Goal: Transaction & Acquisition: Book appointment/travel/reservation

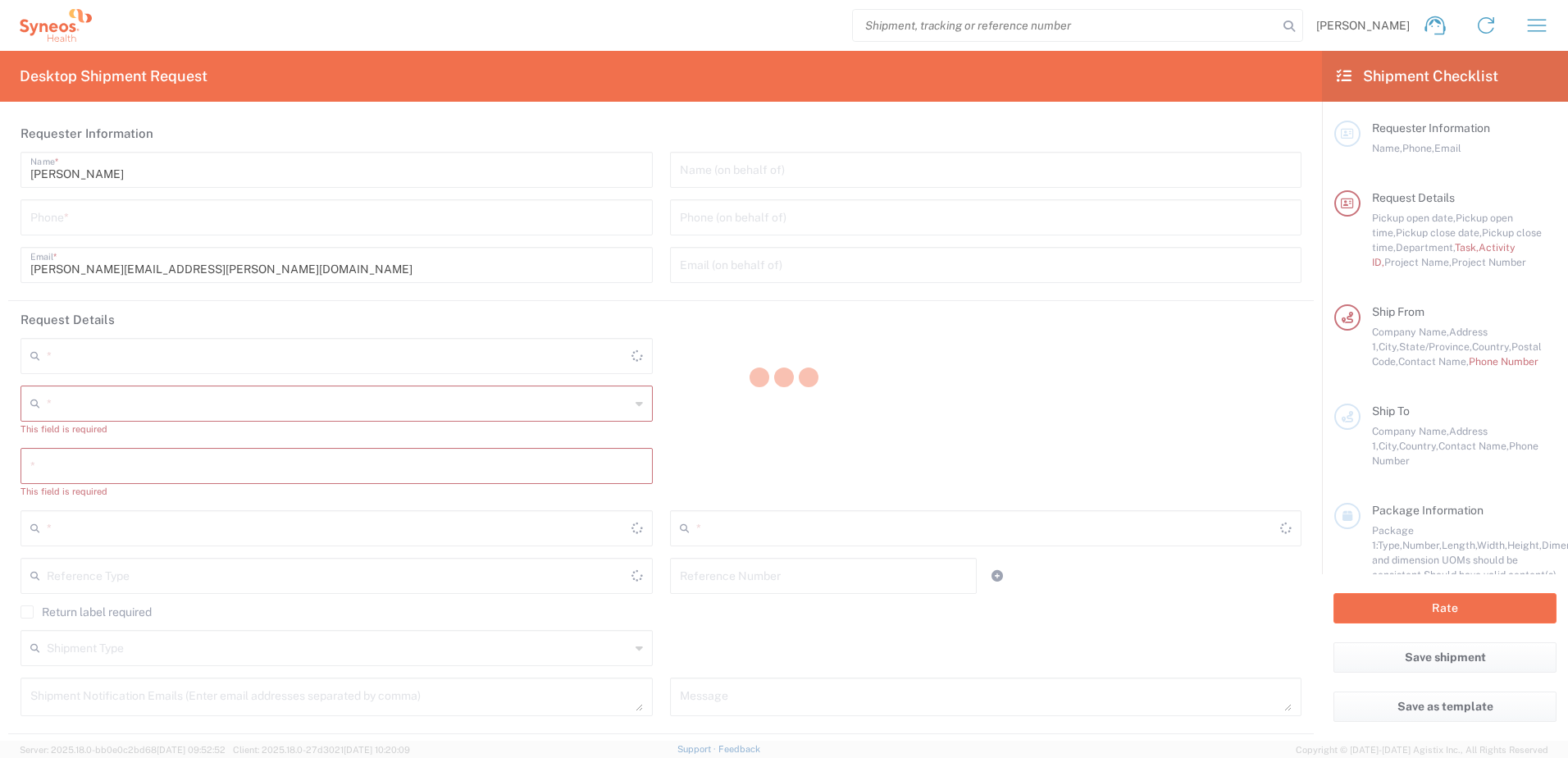
type input "4510"
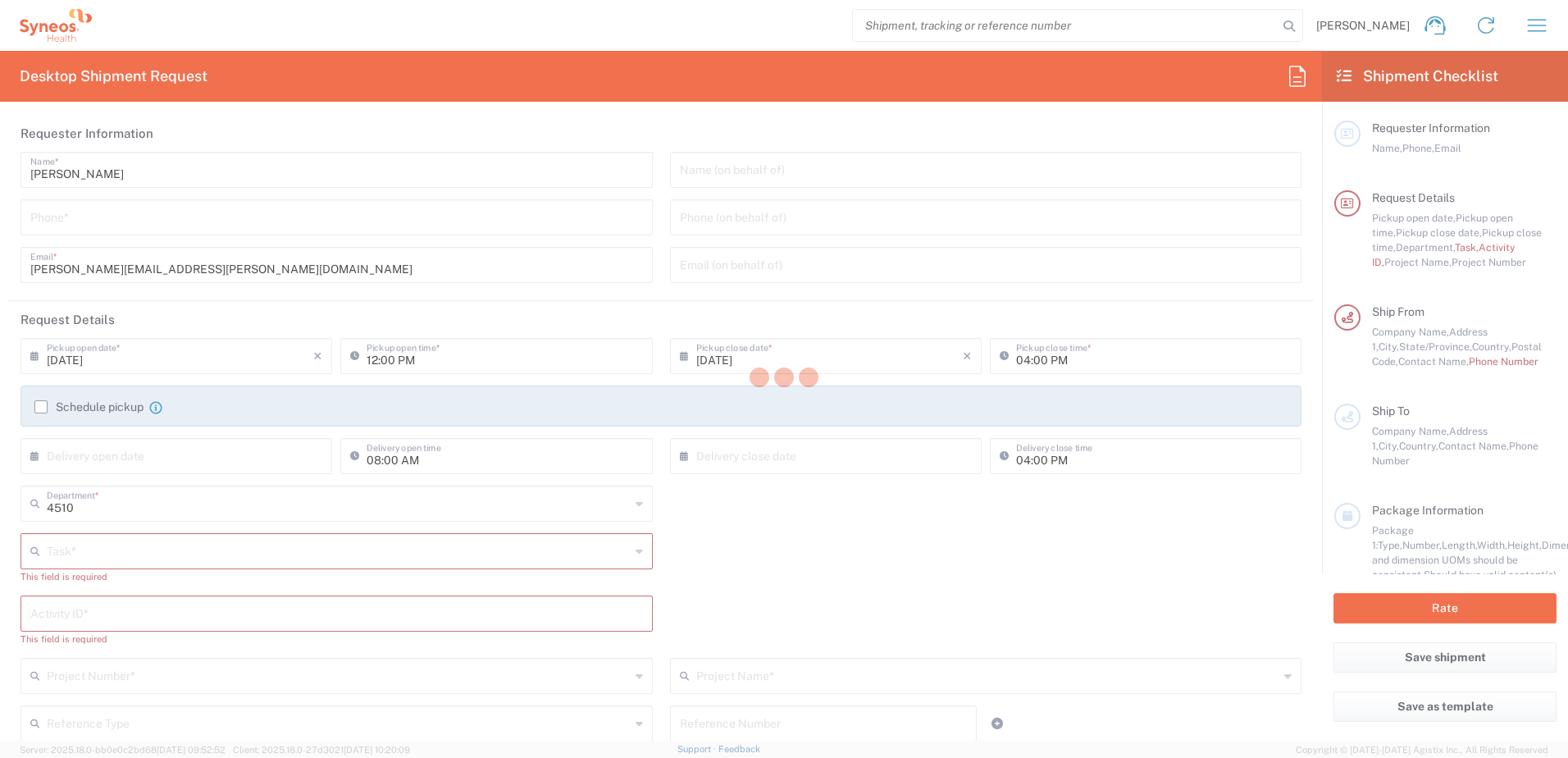
type input "[US_STATE]"
type input "[GEOGRAPHIC_DATA]"
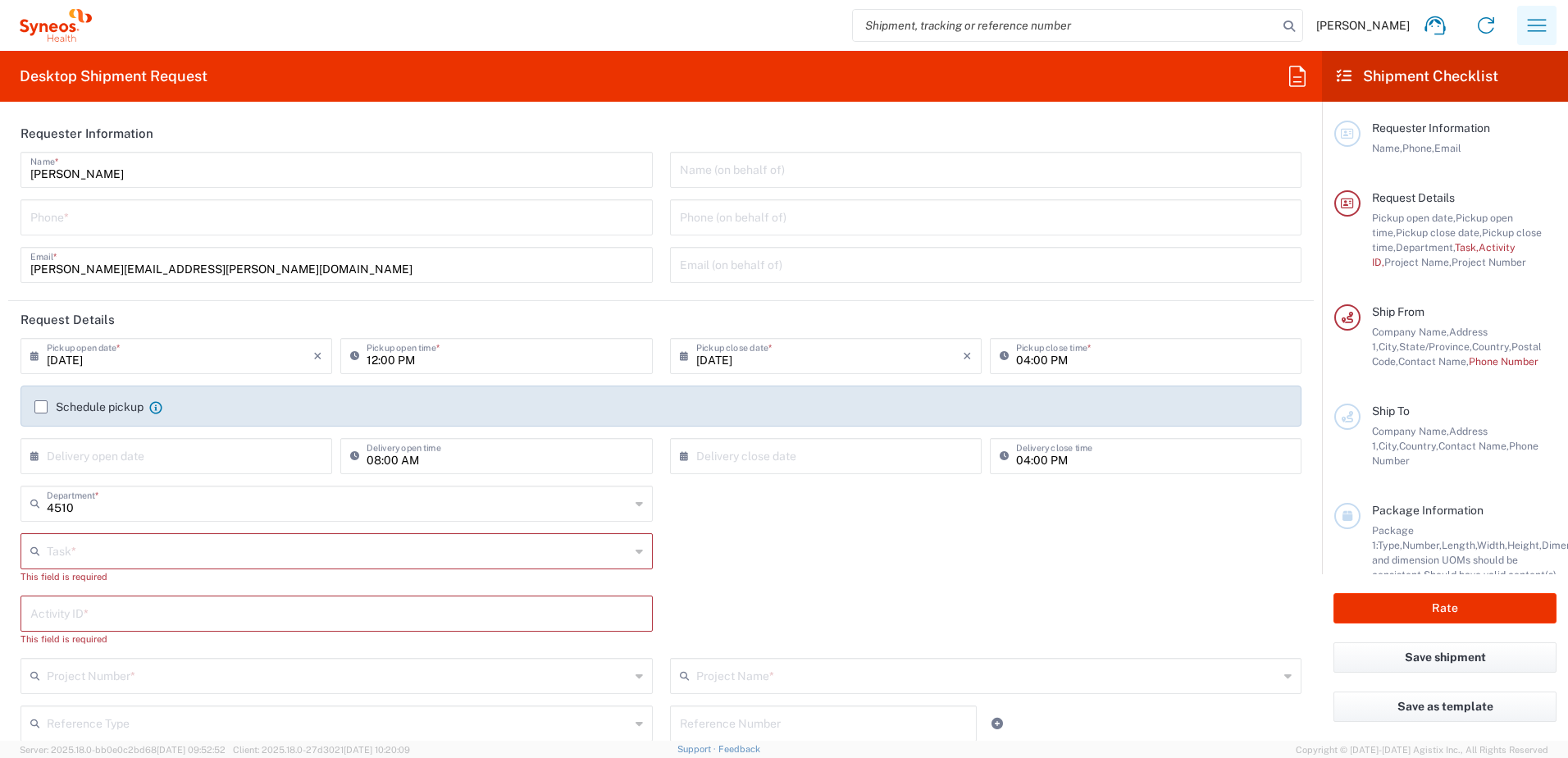
click at [1539, 26] on icon "button" at bounding box center [1537, 25] width 26 height 26
type input "Syneos Health, LLC-[GEOGRAPHIC_DATA] [GEOGRAPHIC_DATA] [GEOGRAPHIC_DATA]"
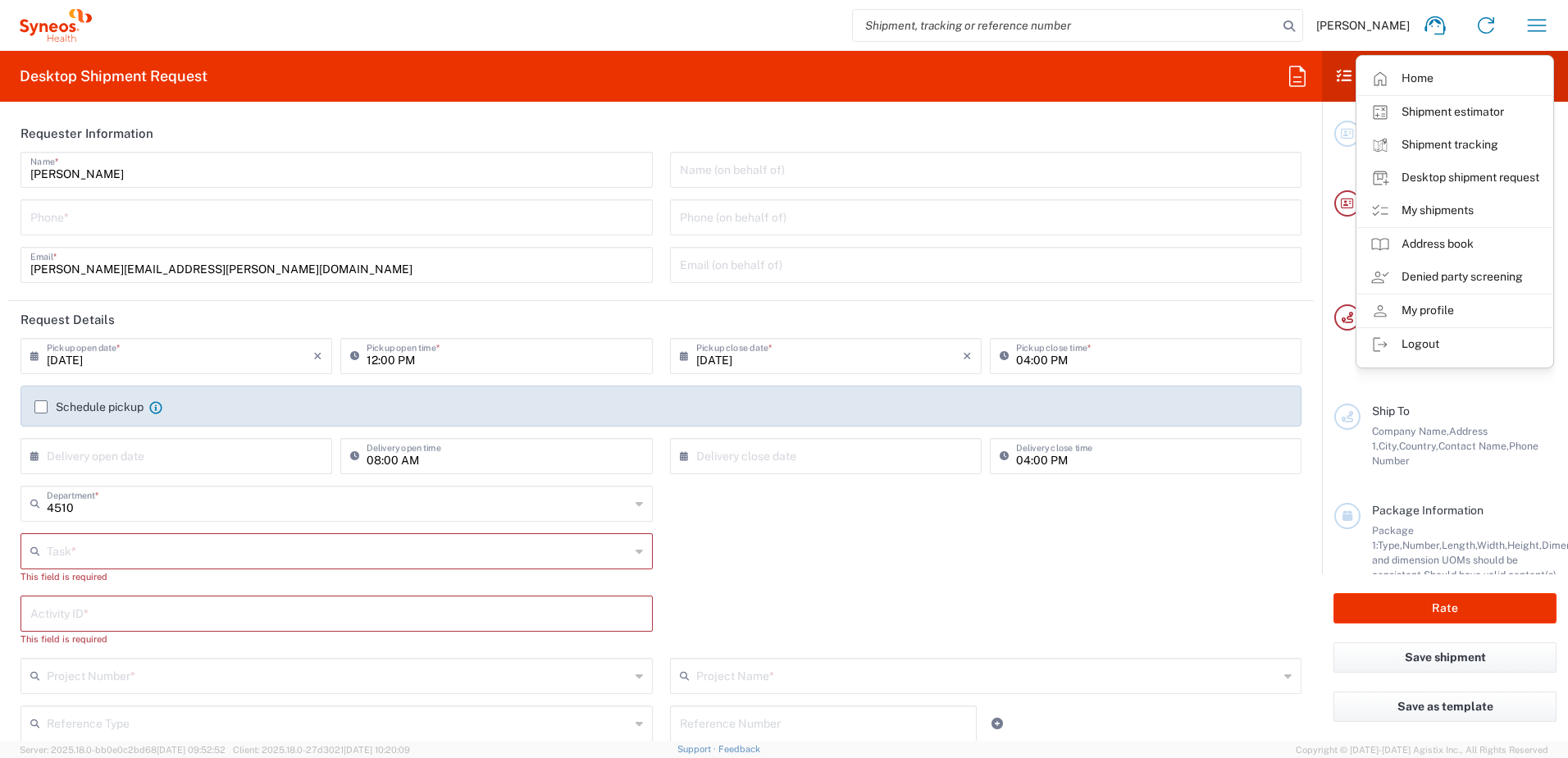
drag, startPoint x: 1453, startPoint y: 210, endPoint x: 1483, endPoint y: 214, distance: 30.3
click at [1453, 210] on link "My shipments" at bounding box center [1455, 211] width 195 height 33
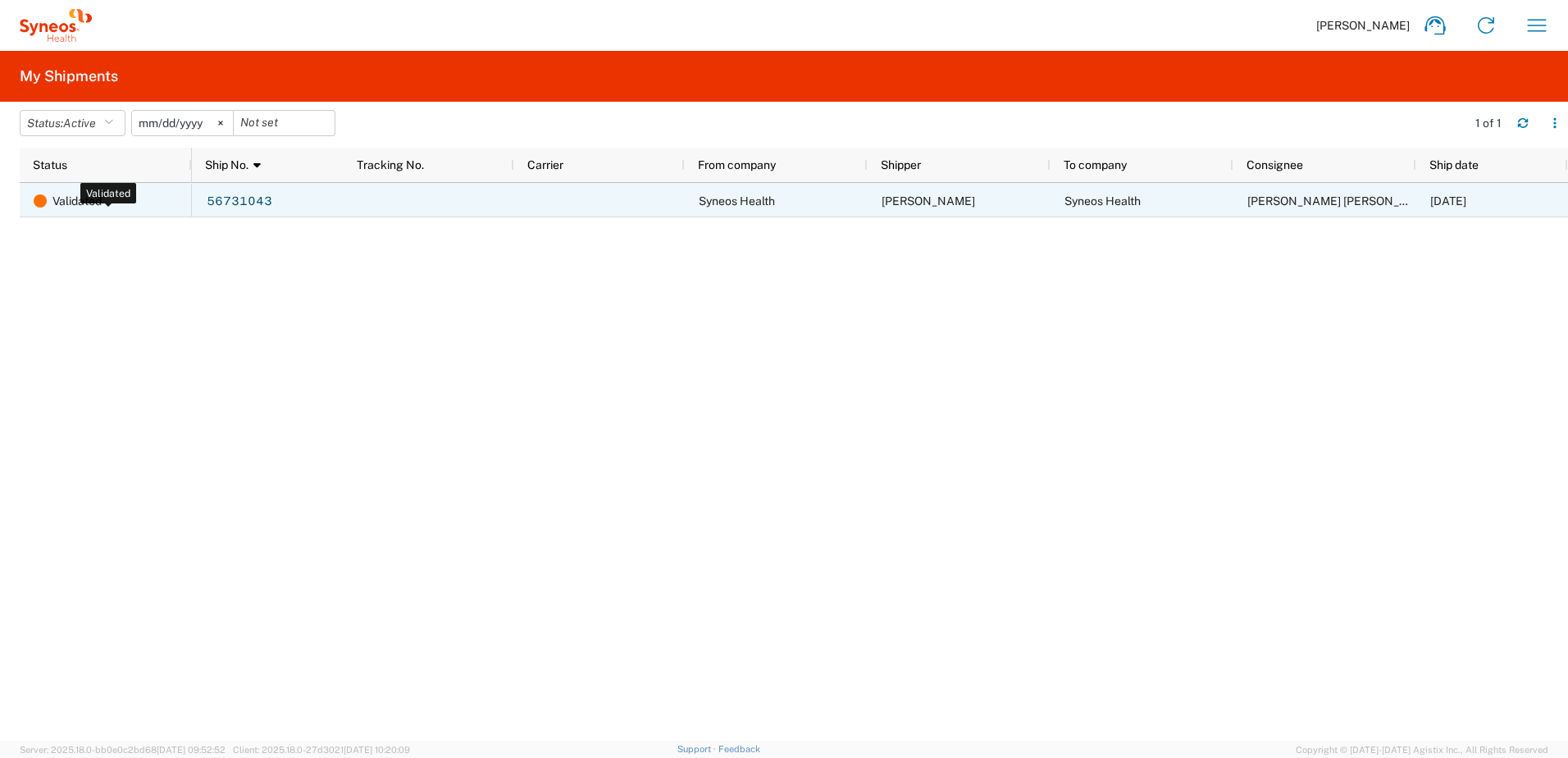
click at [97, 203] on span "Validated" at bounding box center [77, 201] width 49 height 34
click at [253, 204] on link "56731043" at bounding box center [239, 202] width 67 height 26
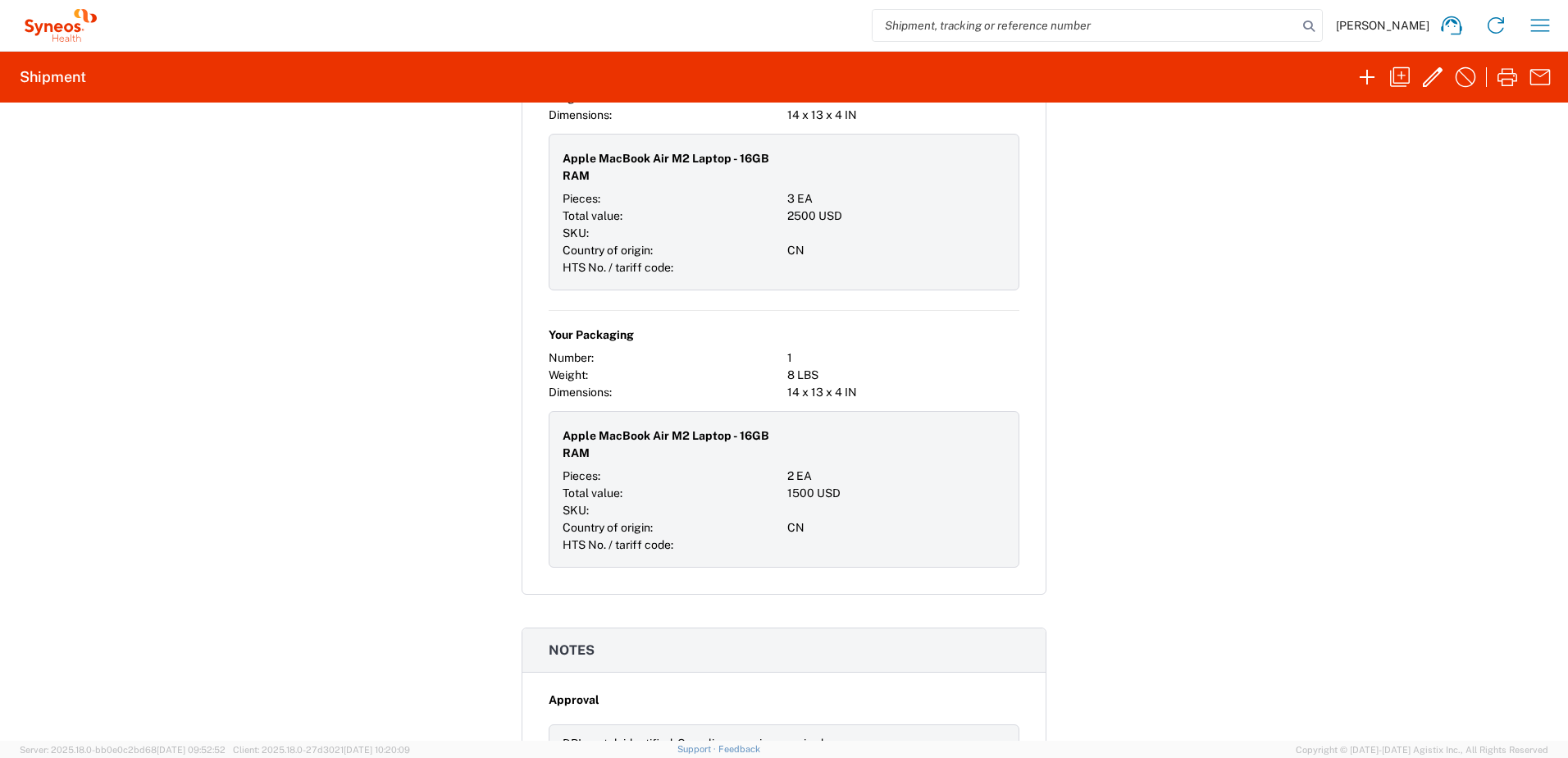
scroll to position [1201, 0]
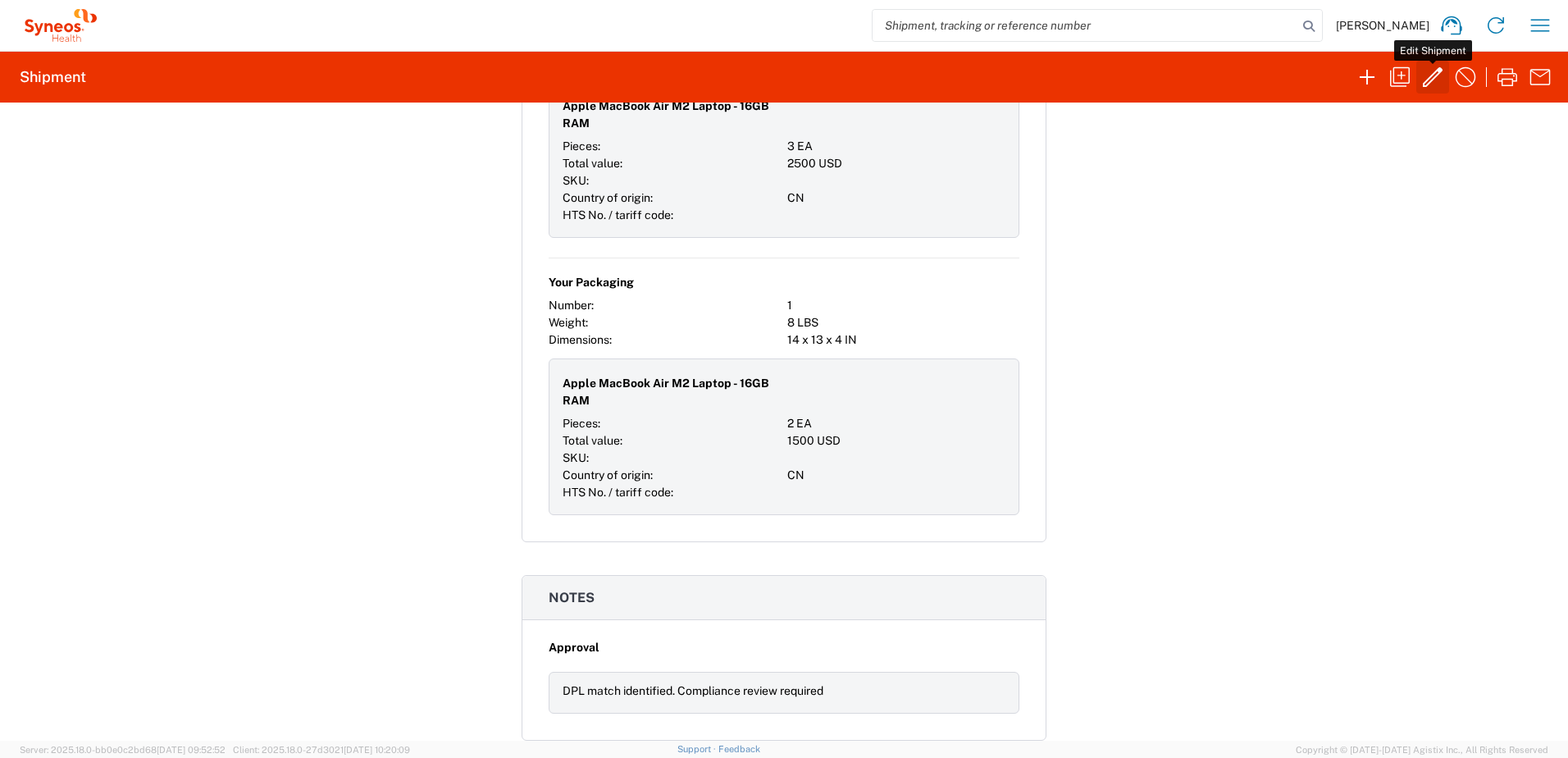
click at [1434, 76] on icon "button" at bounding box center [1433, 77] width 26 height 26
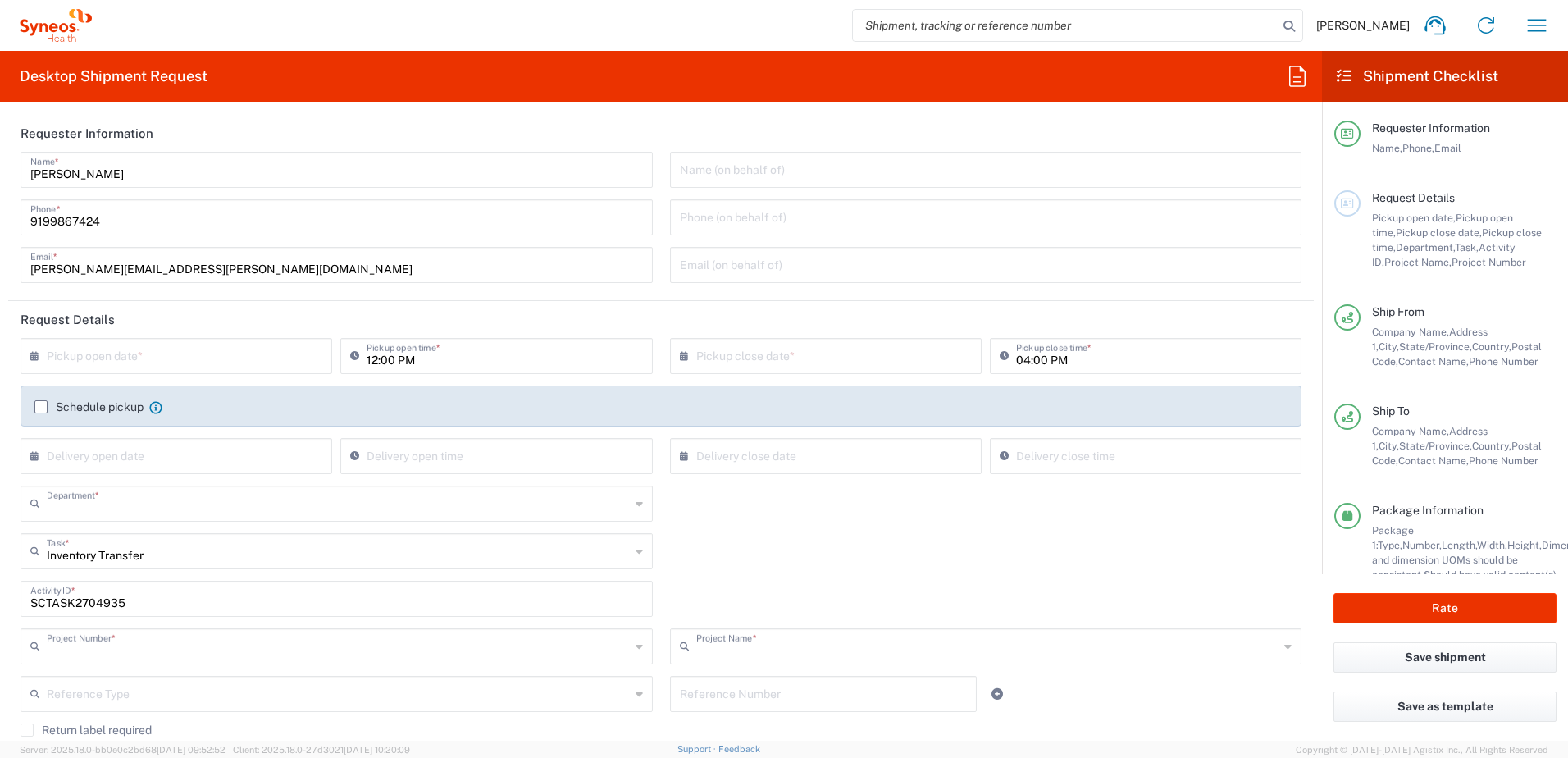
type input "4510"
type input "4520 DEPARTMENTAL EXPENSE"
type input "North Carolina"
type input "New Jersey"
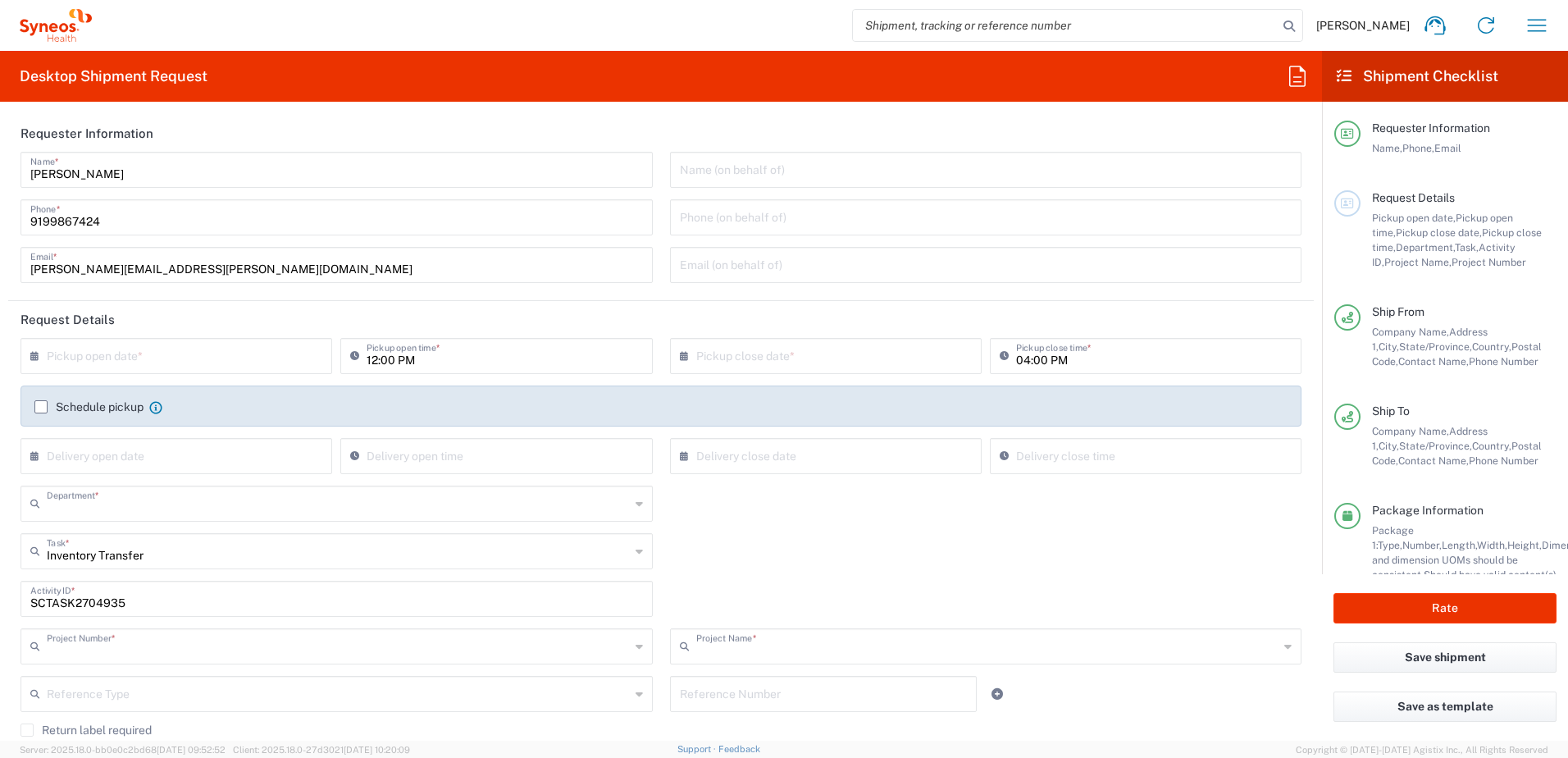
type input "Your Packaging"
click at [203, 340] on div "× Pickup open date *" at bounding box center [177, 356] width 312 height 36
click at [195, 348] on input "text" at bounding box center [180, 355] width 266 height 28
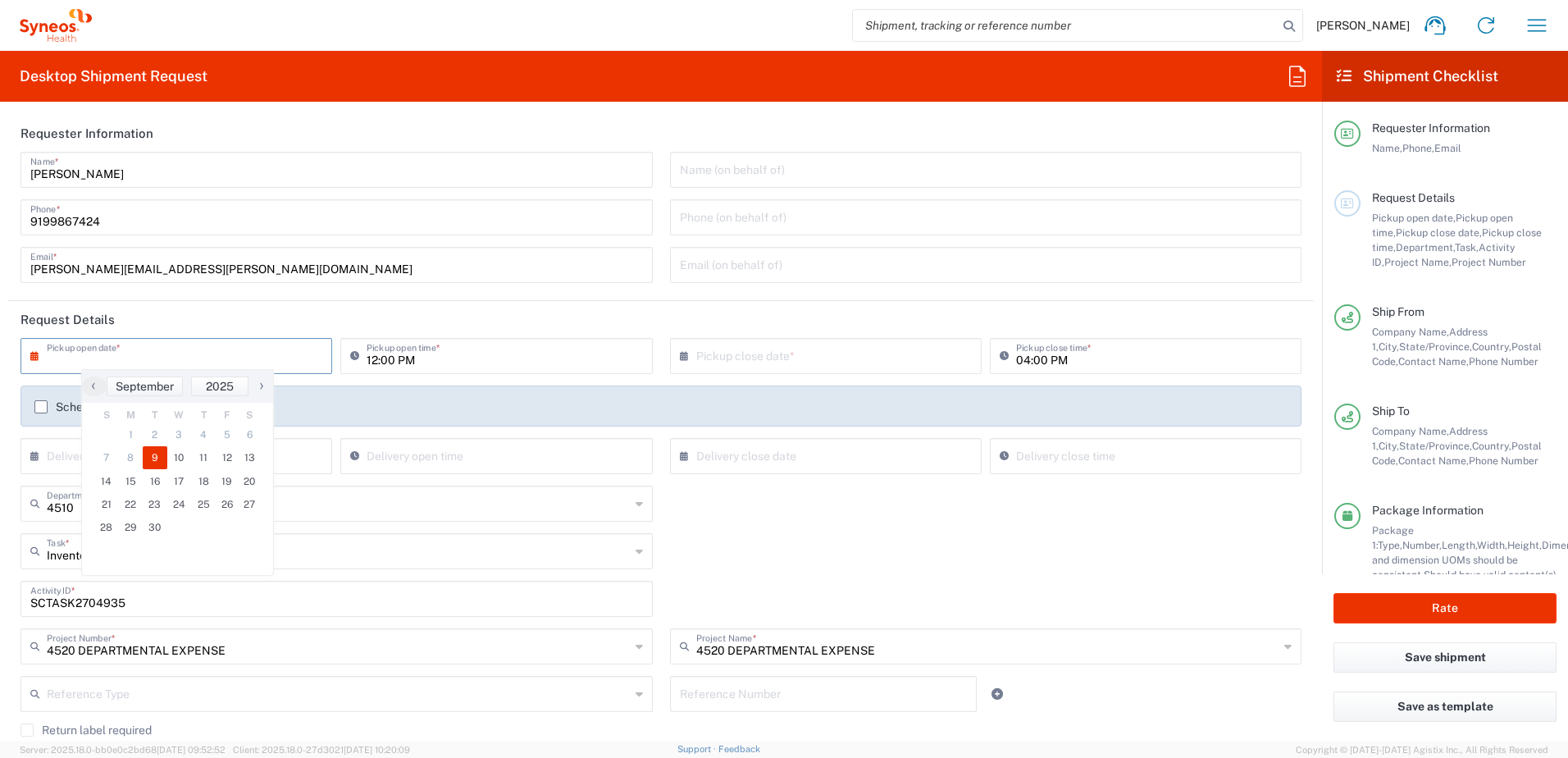
click at [155, 458] on span "9" at bounding box center [155, 458] width 25 height 23
type input "09/09/2025"
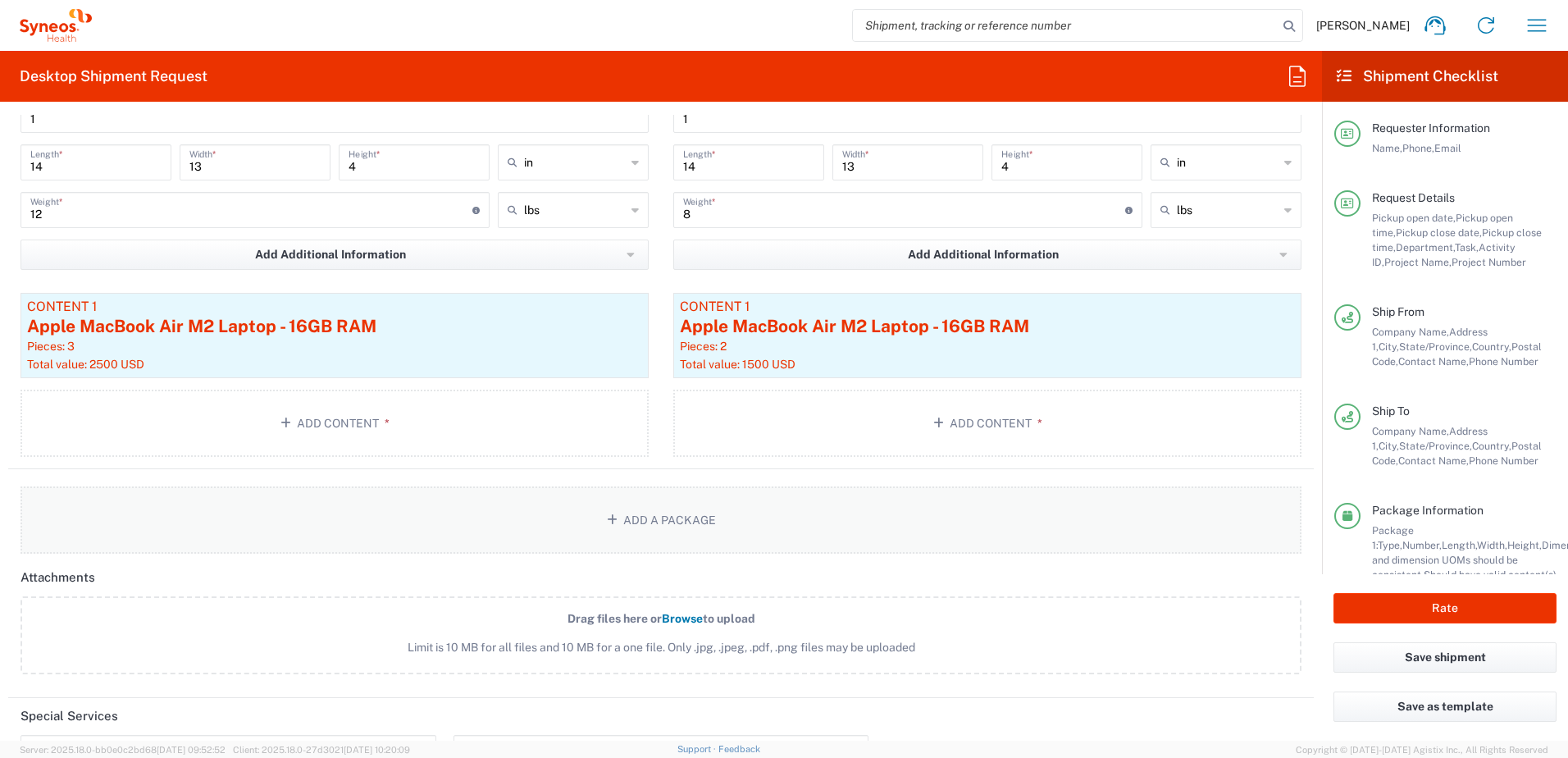
scroll to position [1641, 0]
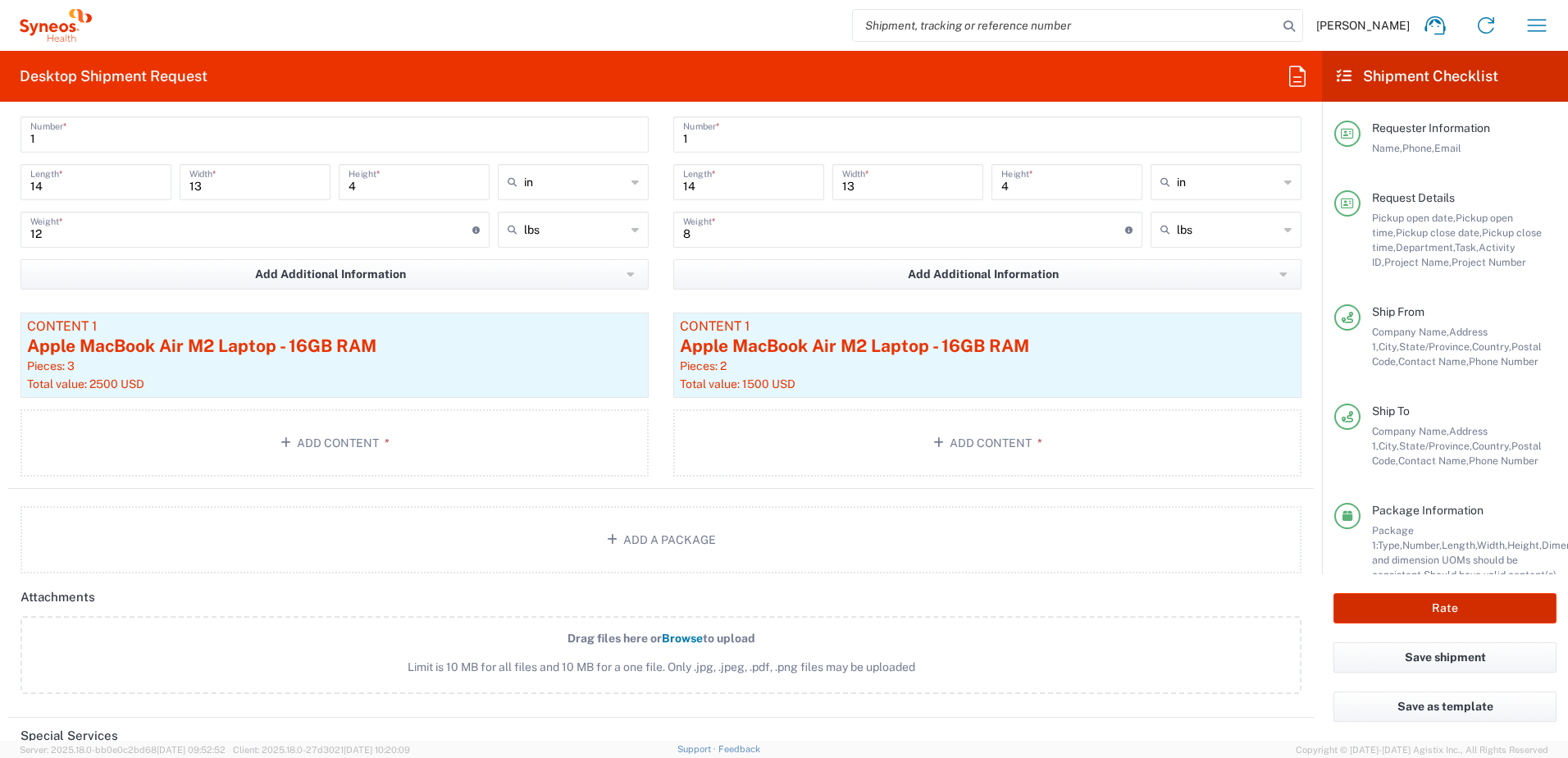
click at [1448, 600] on button "Rate" at bounding box center [1445, 608] width 223 height 30
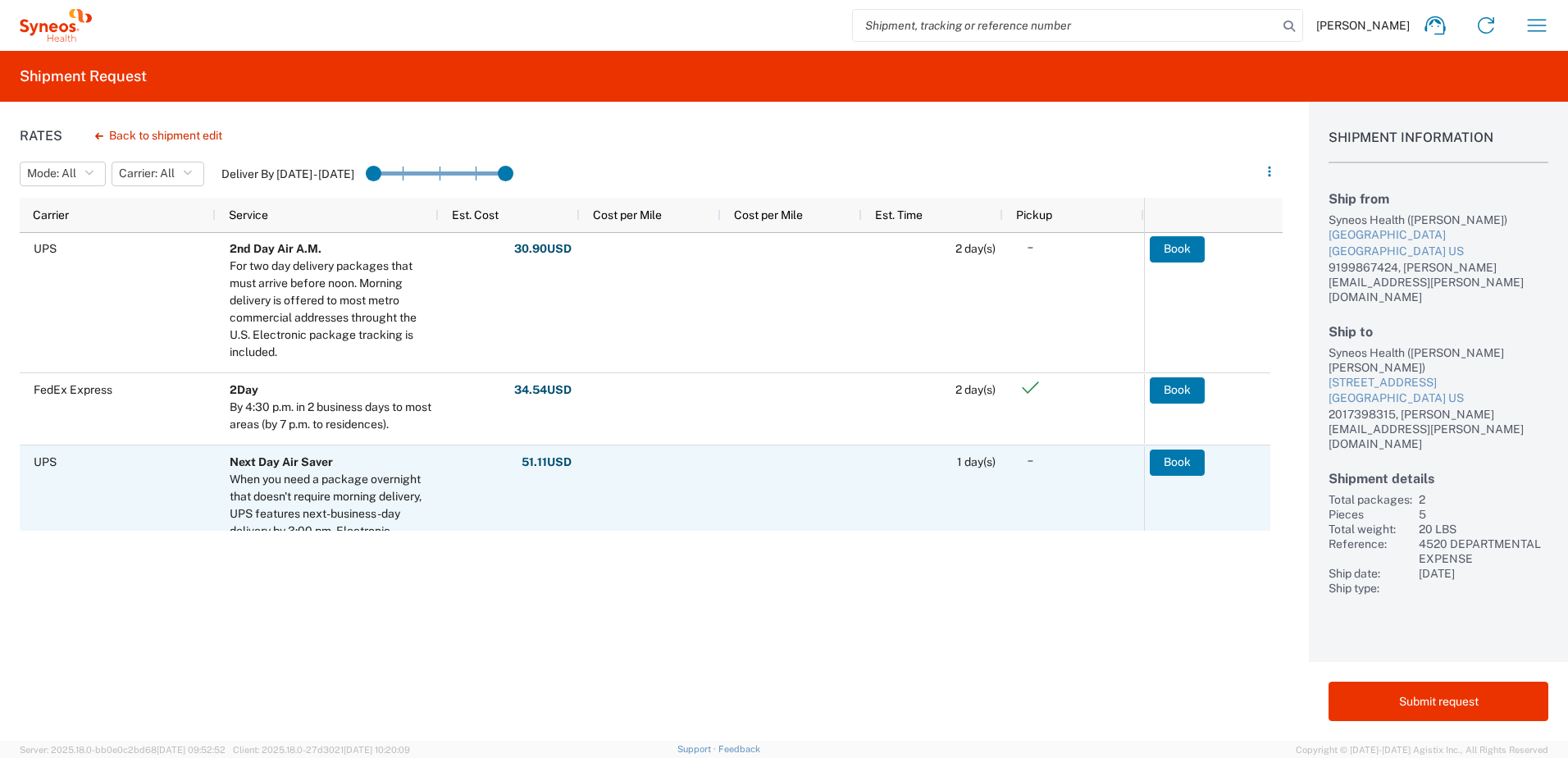
scroll to position [492, 0]
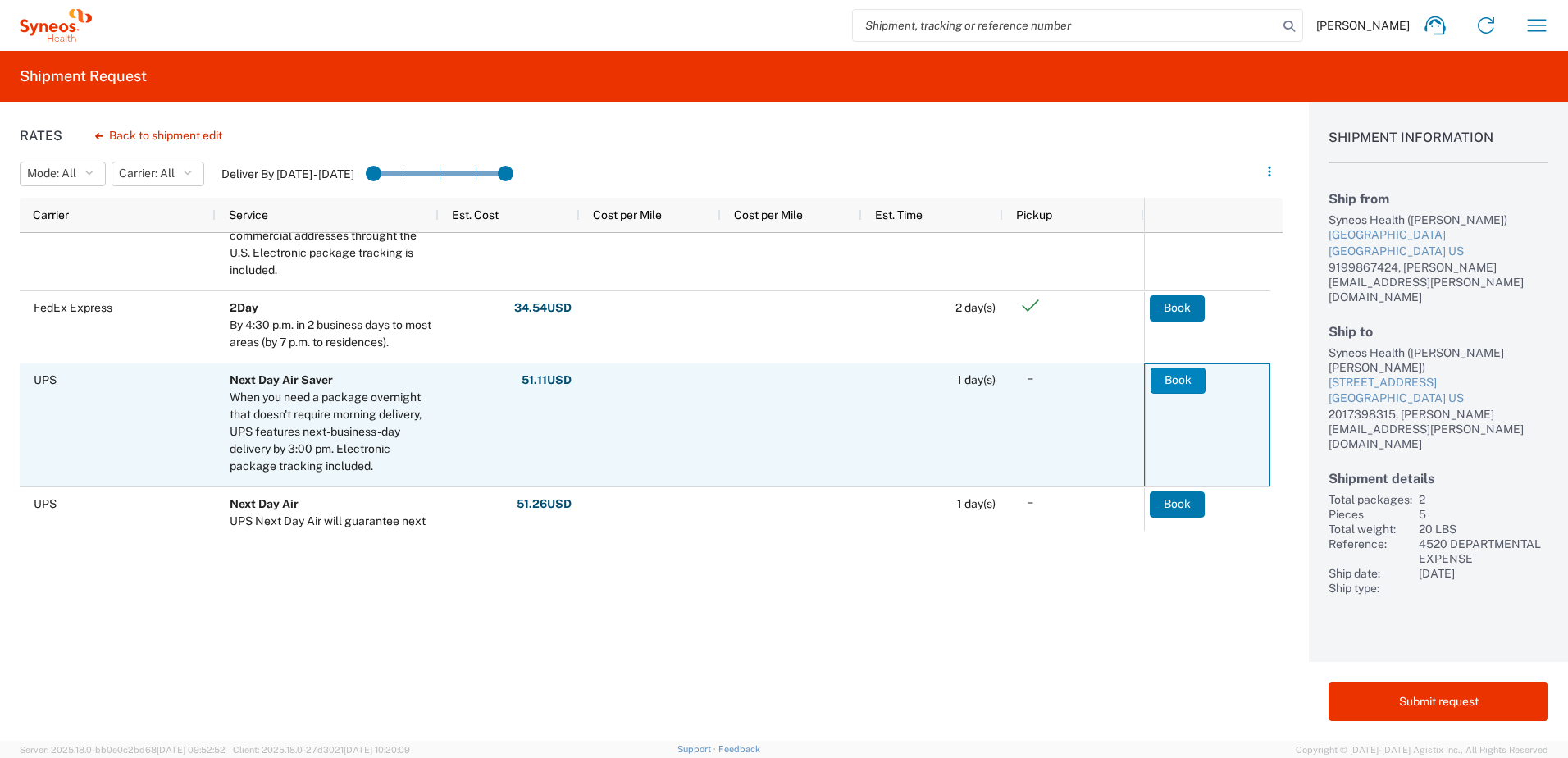
click at [1186, 379] on button "Book" at bounding box center [1178, 380] width 55 height 26
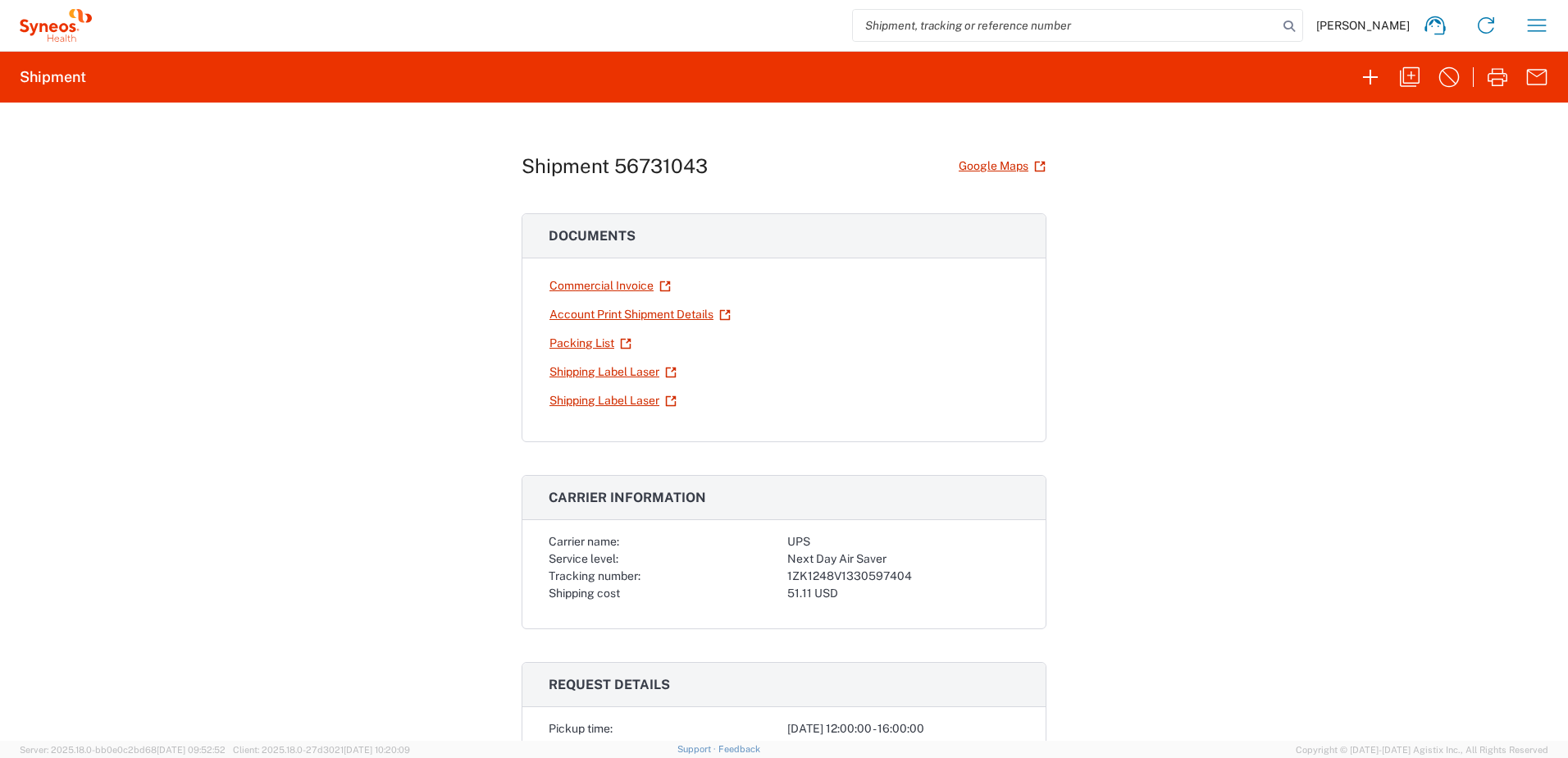
click at [866, 577] on div "1ZK1248V1330597404" at bounding box center [903, 576] width 232 height 17
copy div "1ZK1248V1330597404"
